Goal: Task Accomplishment & Management: Use online tool/utility

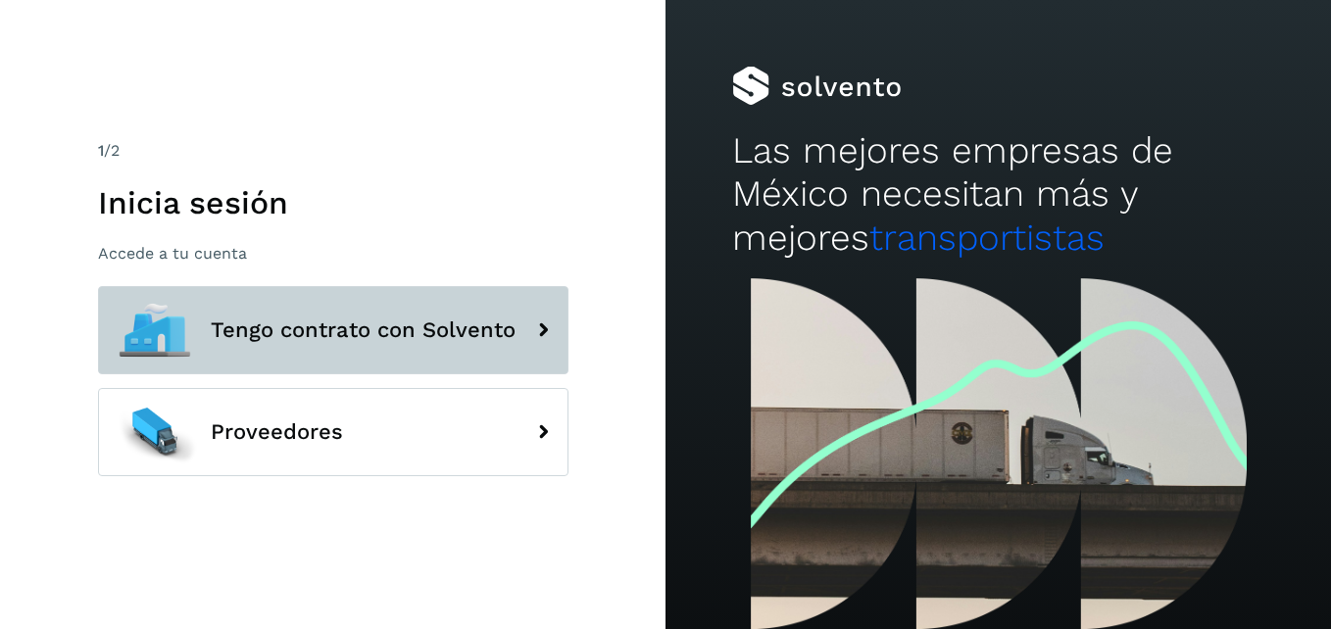
click at [434, 345] on button "Tengo contrato con Solvento" at bounding box center [333, 330] width 470 height 88
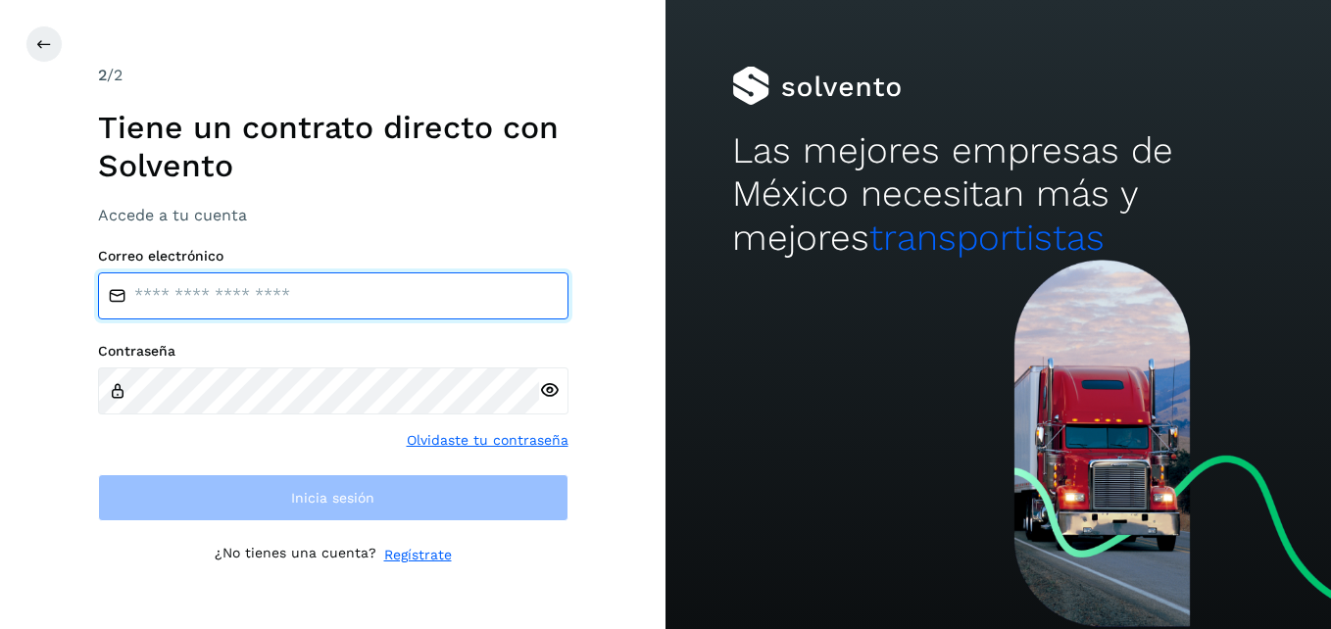
type input "**********"
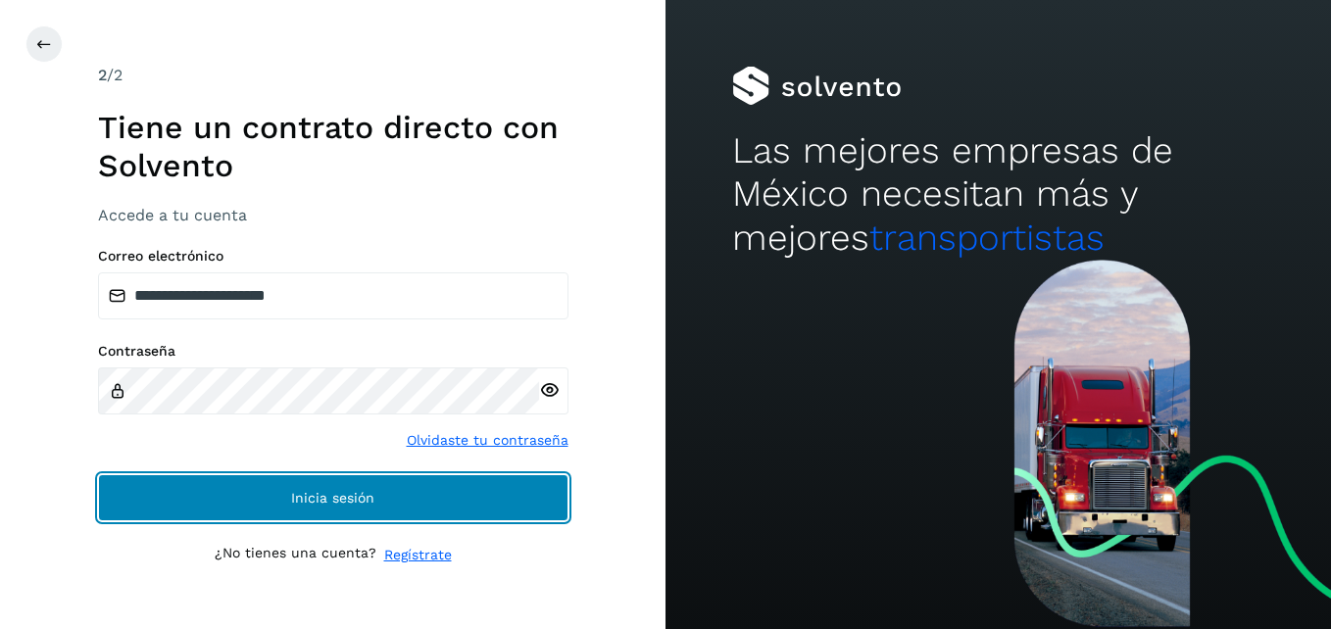
click at [353, 500] on span "Inicia sesión" at bounding box center [332, 498] width 83 height 14
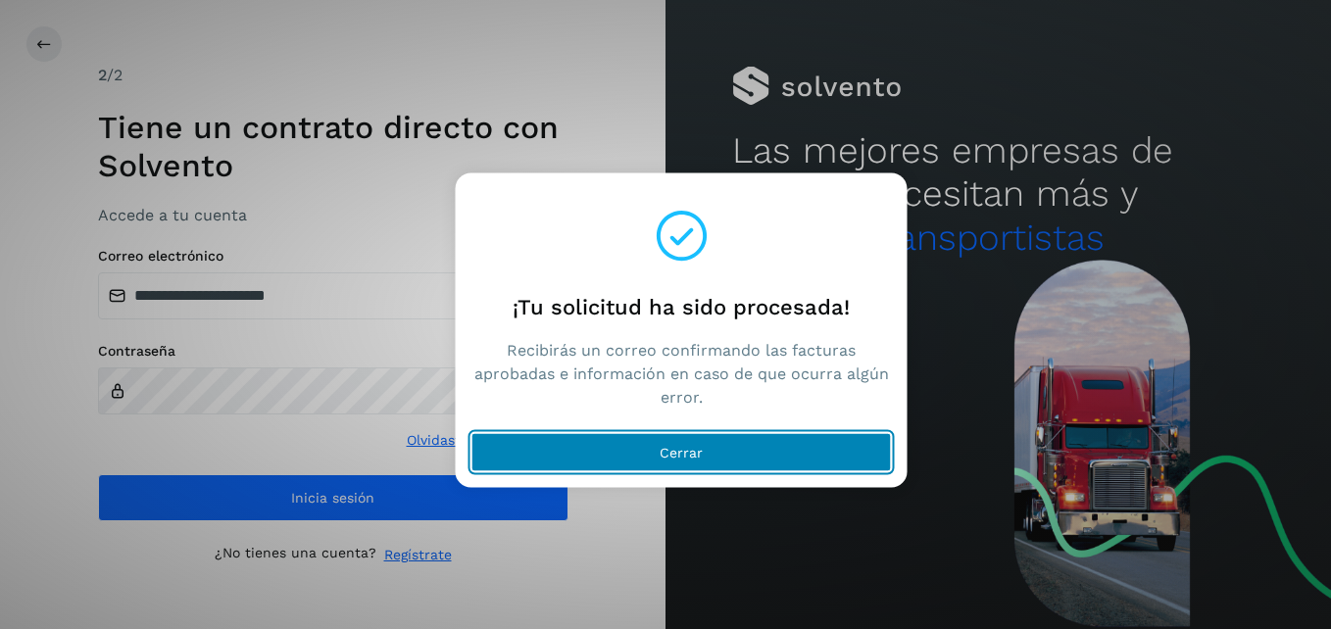
click at [651, 452] on button "Cerrar" at bounding box center [681, 452] width 420 height 39
